Goal: Submit feedback/report problem

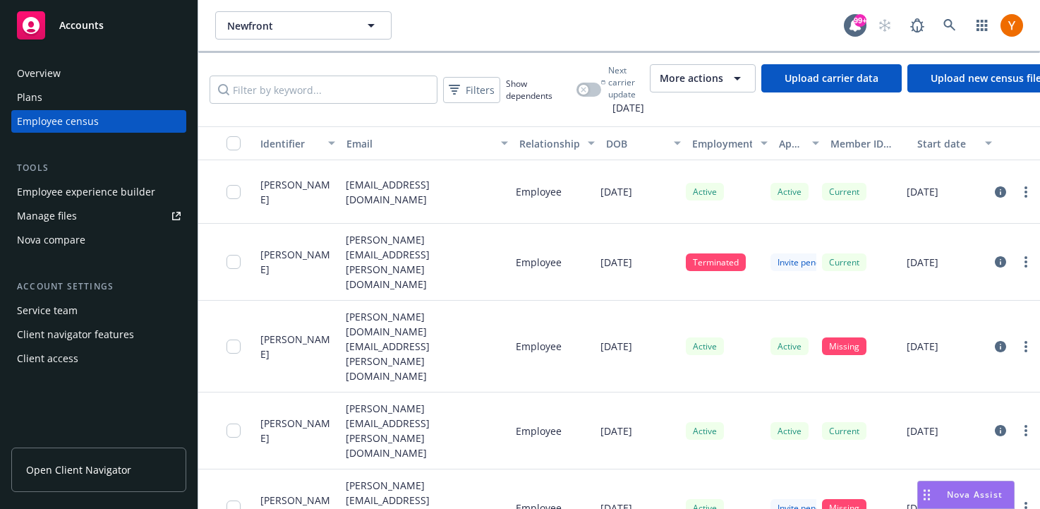
click at [723, 76] on span "More actions" at bounding box center [692, 78] width 64 height 14
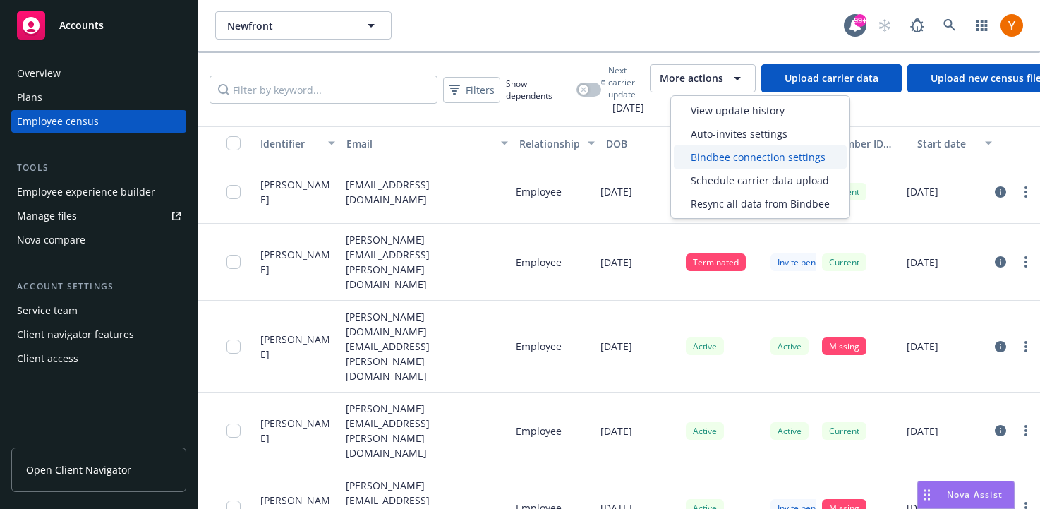
click at [730, 161] on span "Bindbee connection settings" at bounding box center [758, 157] width 135 height 15
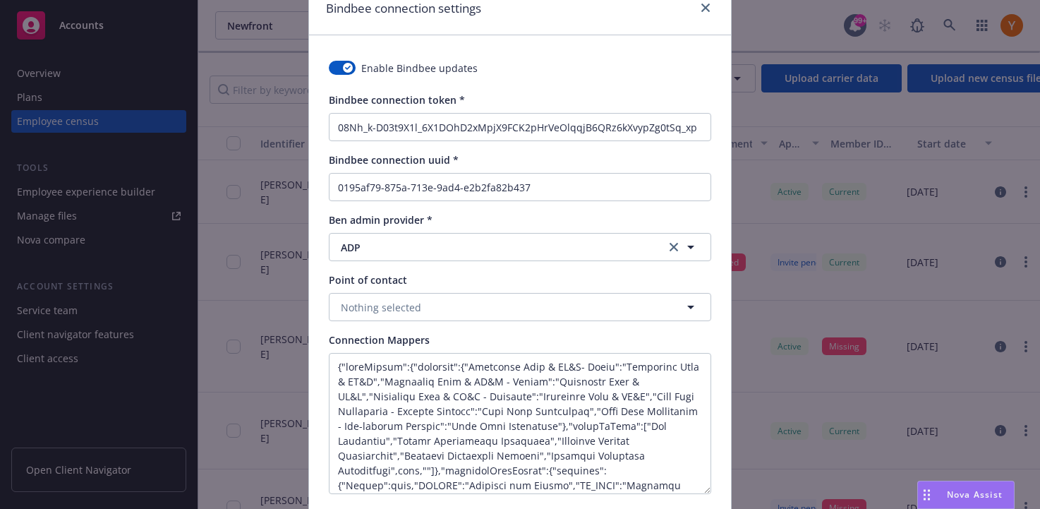
scroll to position [177, 0]
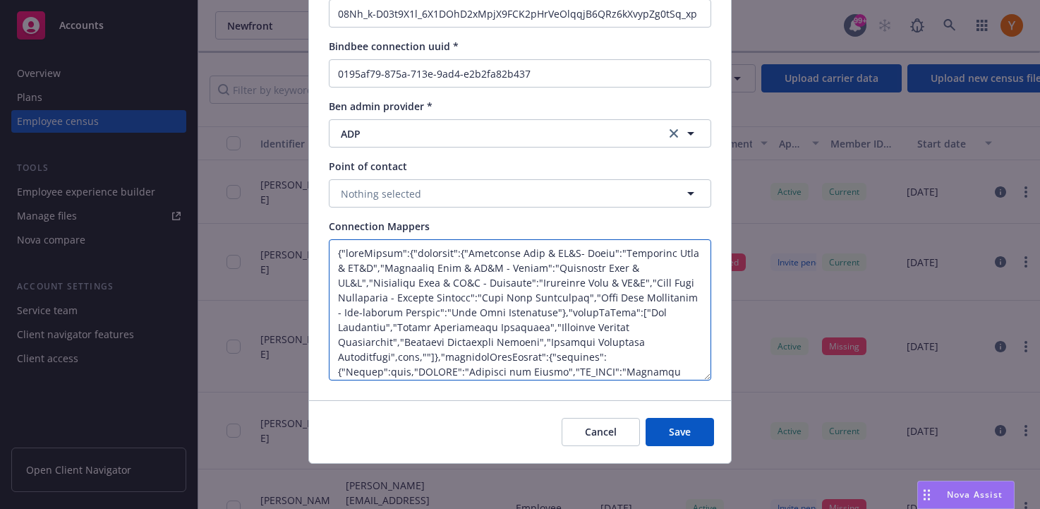
drag, startPoint x: 533, startPoint y: 298, endPoint x: 547, endPoint y: 306, distance: 15.5
click at [547, 306] on textarea "Enter connection mapping JSON schema" at bounding box center [520, 309] width 382 height 141
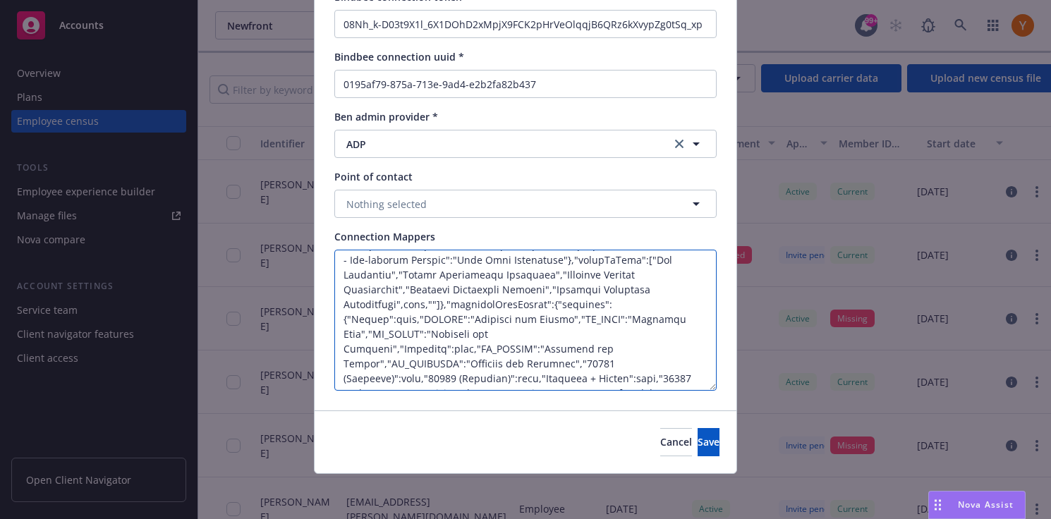
scroll to position [53, 0]
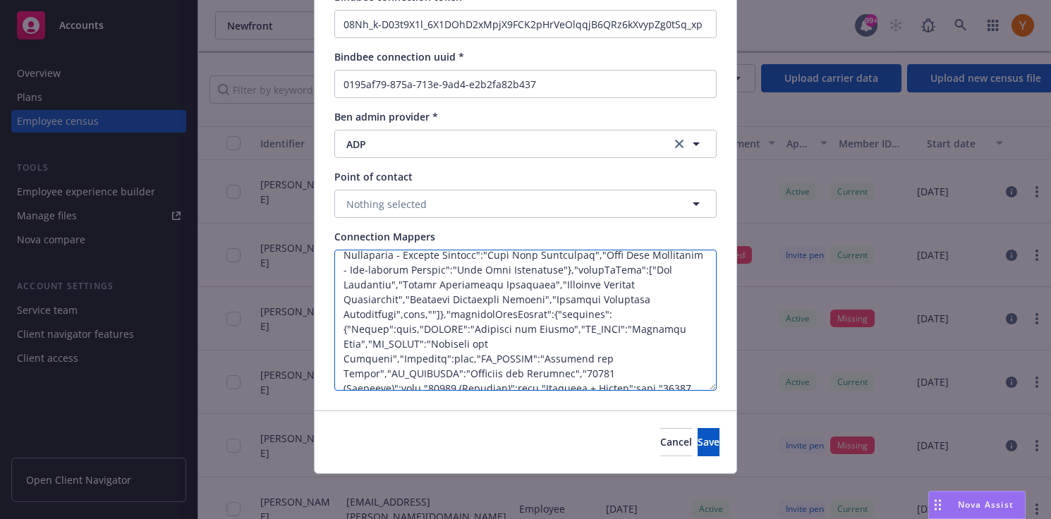
click at [485, 313] on textarea "Enter connection mapping JSON schema" at bounding box center [525, 320] width 382 height 141
click at [503, 334] on textarea "Enter connection mapping JSON schema" at bounding box center [525, 320] width 382 height 141
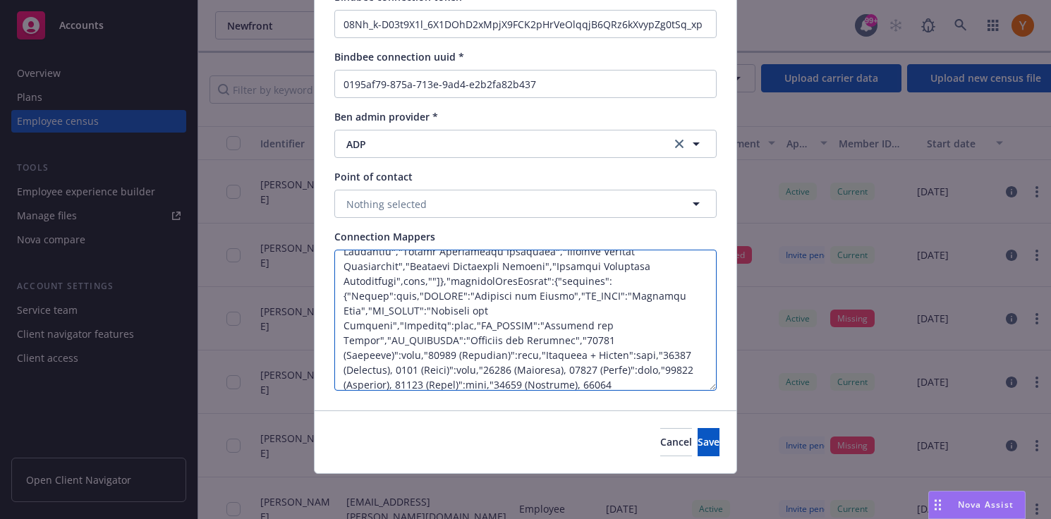
scroll to position [89, 0]
click at [484, 279] on textarea "Enter connection mapping JSON schema" at bounding box center [525, 320] width 382 height 141
click at [533, 294] on textarea "Enter connection mapping JSON schema" at bounding box center [525, 320] width 382 height 141
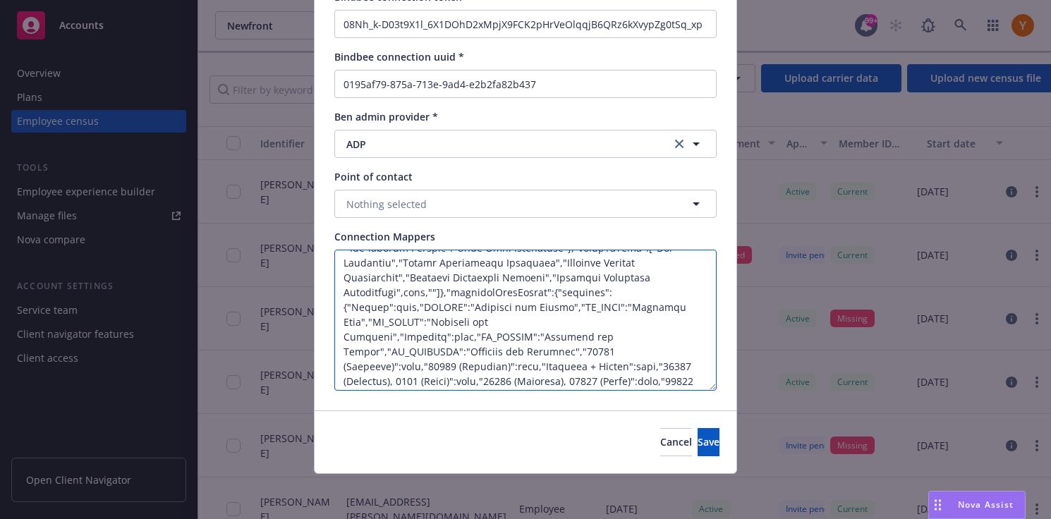
scroll to position [74, 0]
